Goal: Task Accomplishment & Management: Complete application form

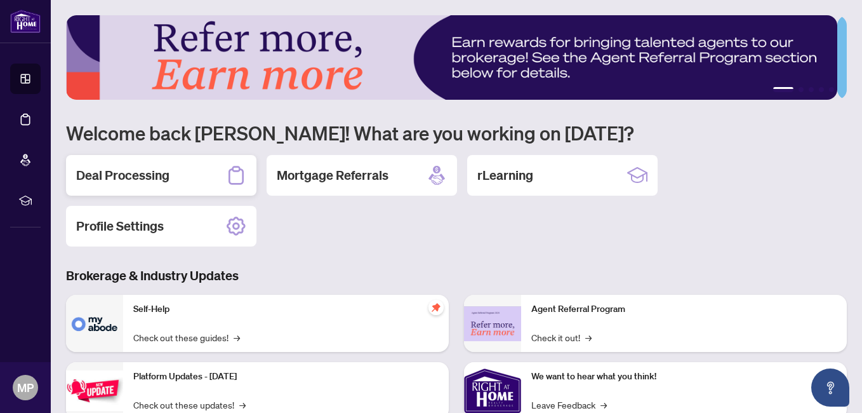
click at [184, 186] on div "Deal Processing" at bounding box center [161, 175] width 191 height 41
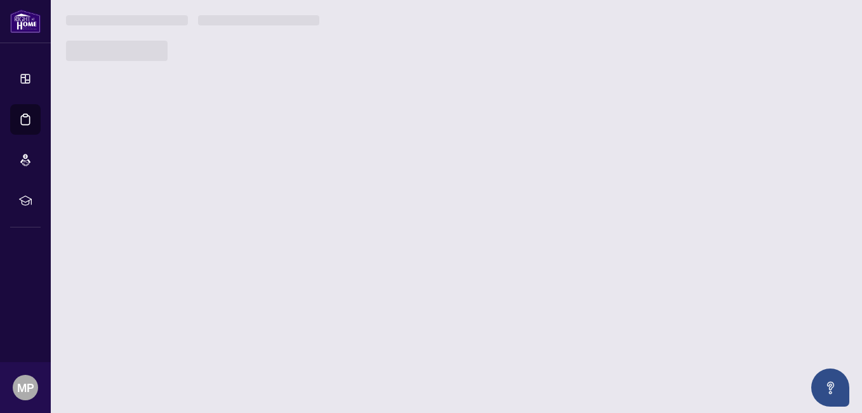
click at [184, 186] on main "1 2 3 4 5 Welcome back [PERSON_NAME]! What are you working on [DATE]? Deal Proc…" at bounding box center [457, 206] width 812 height 413
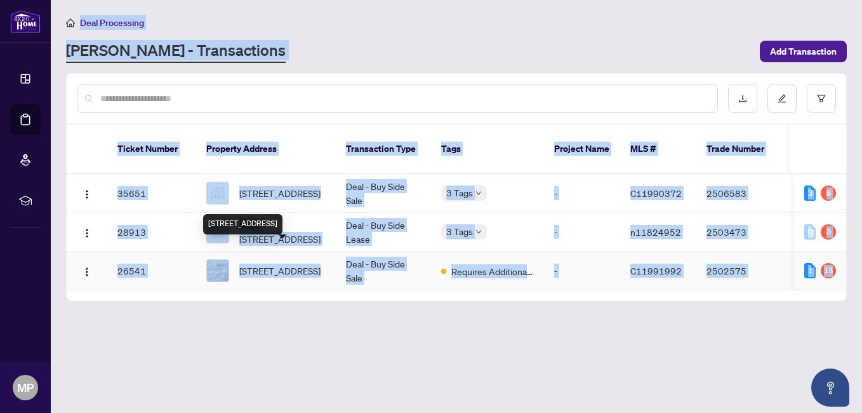
click at [269, 264] on span "997 Willowdale Ave, Toronto, Ontario M2M 3C8, Canada" at bounding box center [279, 271] width 81 height 14
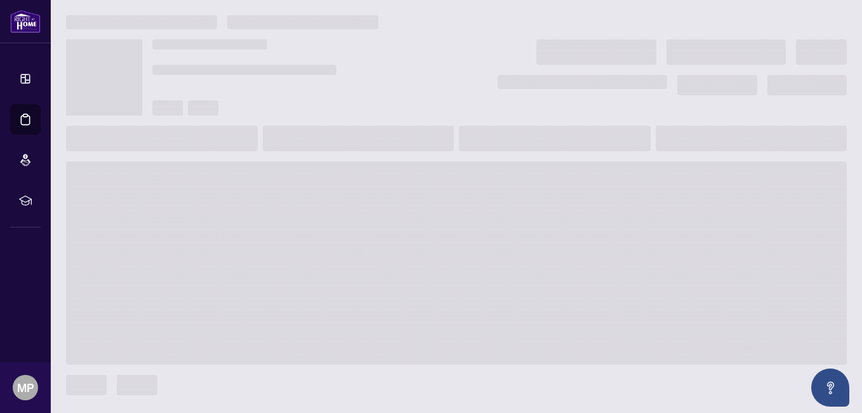
click at [269, 260] on span at bounding box center [456, 262] width 781 height 203
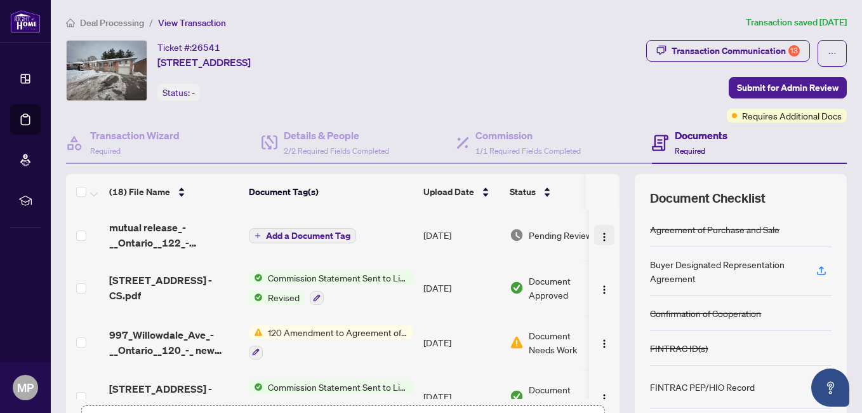
click at [599, 238] on img "button" at bounding box center [604, 237] width 10 height 10
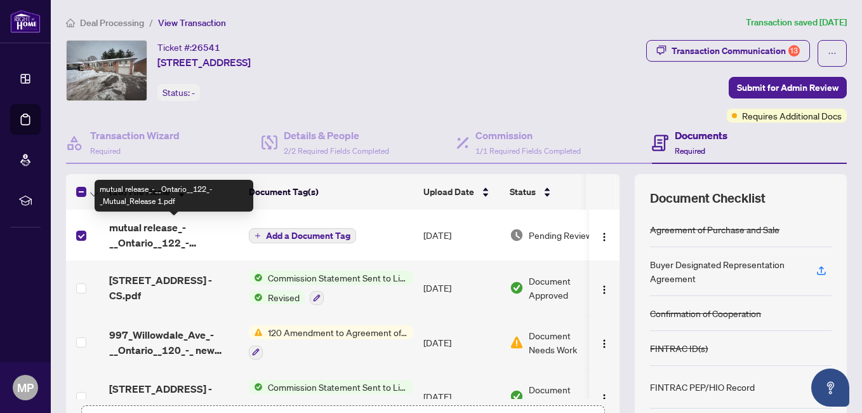
click at [159, 234] on span "mutual release_-__Ontario__122_-_Mutual_Release 1.pdf" at bounding box center [174, 235] width 130 height 30
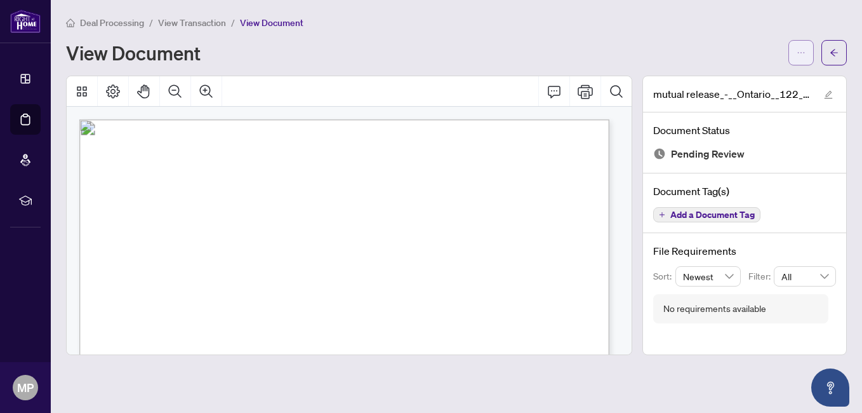
click at [806, 47] on button "button" at bounding box center [801, 52] width 25 height 25
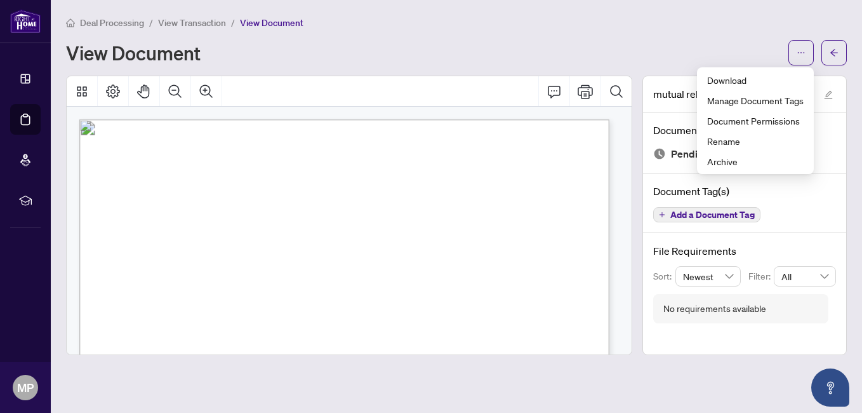
click at [599, 31] on div "Deal Processing / View Transaction / View Document View Document" at bounding box center [456, 40] width 781 height 50
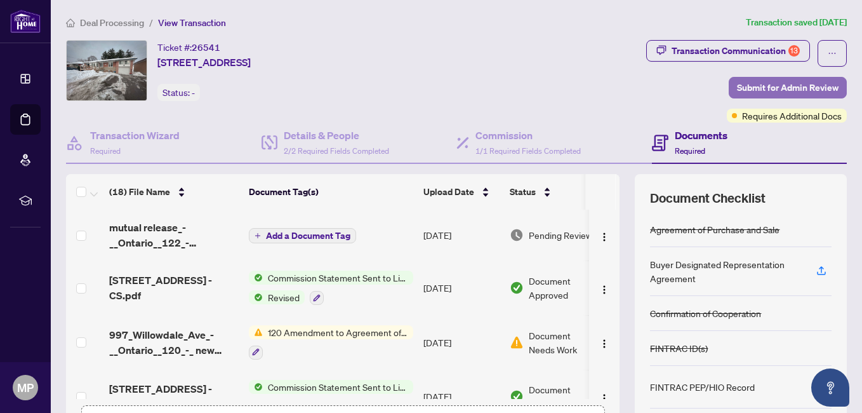
click at [761, 84] on span "Submit for Admin Review" at bounding box center [788, 87] width 102 height 20
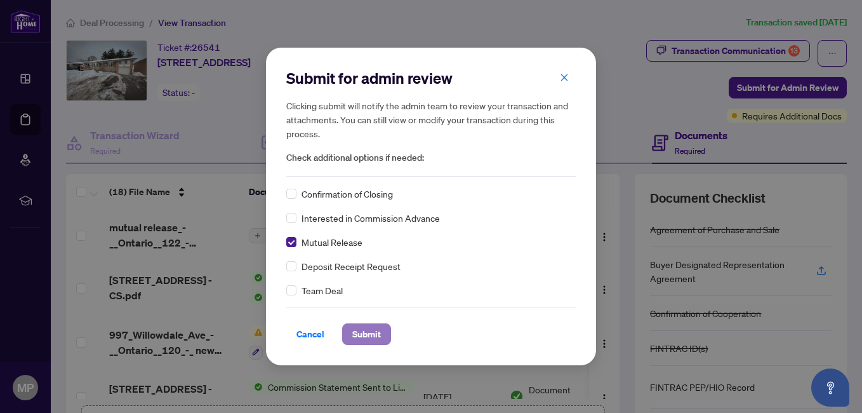
click at [363, 335] on span "Submit" at bounding box center [366, 334] width 29 height 20
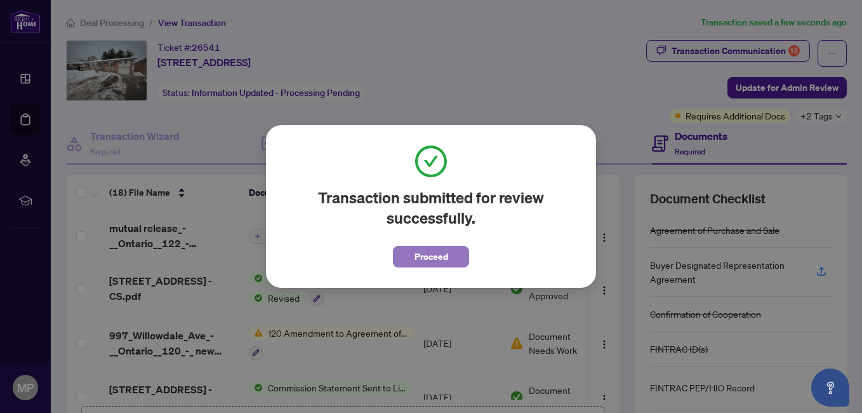
click at [403, 255] on button "Proceed" at bounding box center [431, 257] width 76 height 22
